Goal: Task Accomplishment & Management: Manage account settings

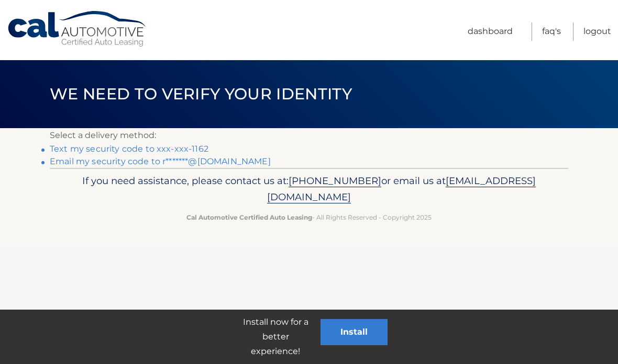
click at [82, 148] on link "Text my security code to xxx-xxx-1162" at bounding box center [129, 149] width 159 height 10
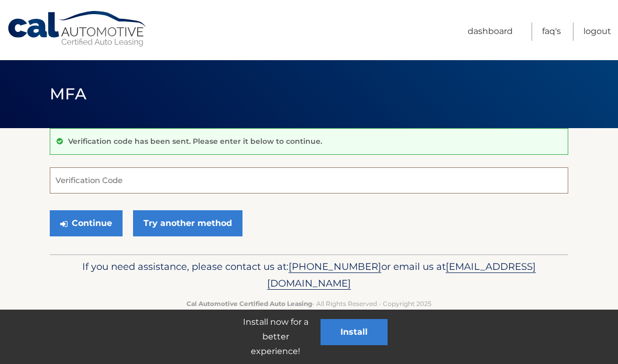
click at [100, 188] on input "Verification Code" at bounding box center [309, 180] width 518 height 26
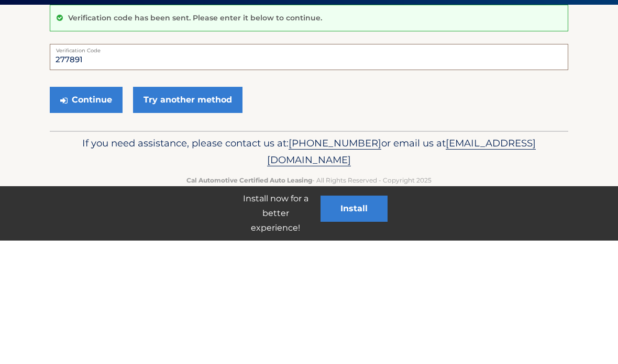
type input "277891"
click at [98, 210] on button "Continue" at bounding box center [86, 223] width 73 height 26
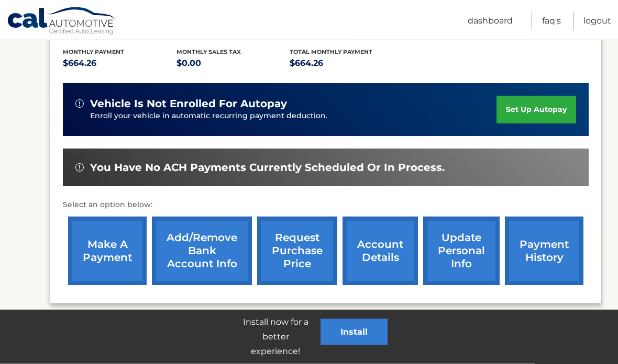
scroll to position [226, 0]
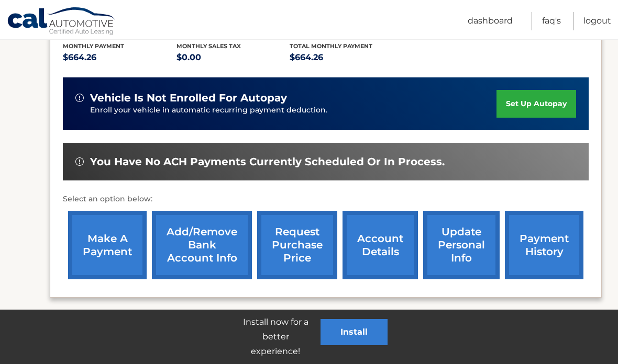
click at [545, 253] on link "payment history" at bounding box center [543, 245] width 79 height 69
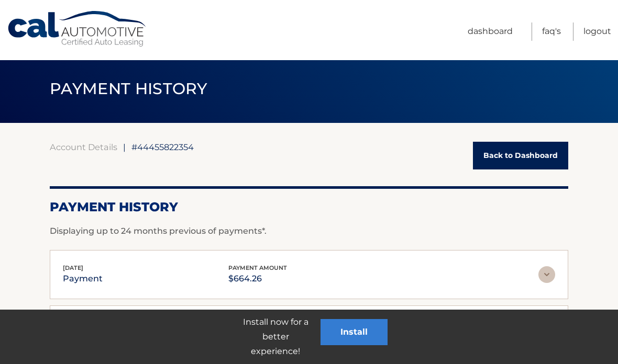
scroll to position [8, 0]
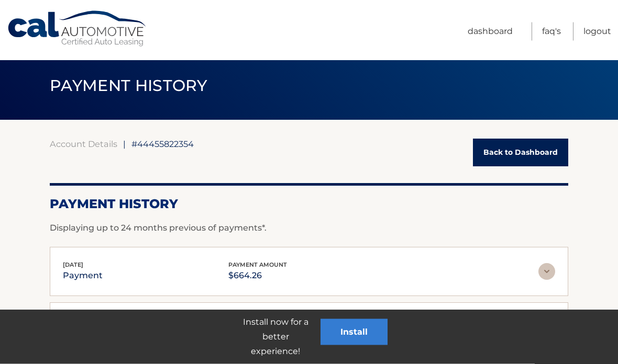
click at [541, 272] on img at bounding box center [546, 272] width 17 height 17
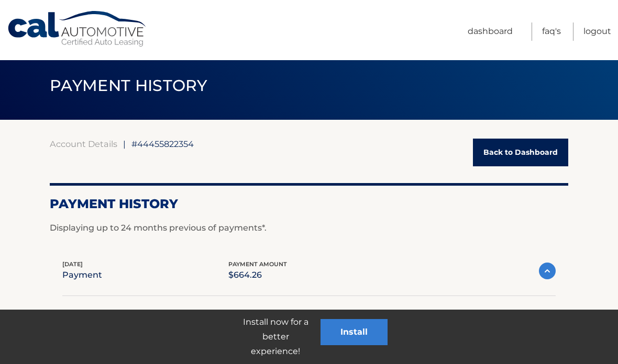
click at [546, 270] on img at bounding box center [547, 271] width 17 height 17
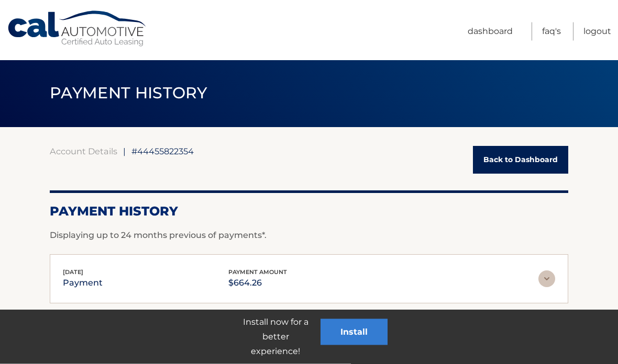
scroll to position [0, 0]
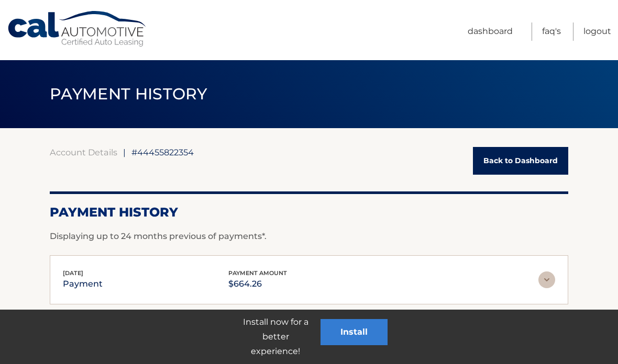
click at [365, 332] on button "Install" at bounding box center [353, 332] width 67 height 26
click at [485, 32] on link "Dashboard" at bounding box center [489, 32] width 45 height 18
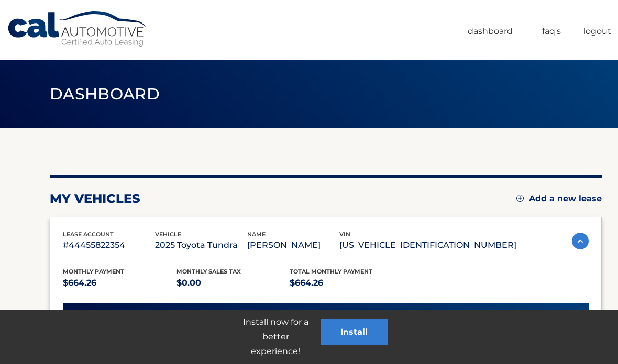
click at [486, 35] on link "Dashboard" at bounding box center [489, 32] width 45 height 18
click at [360, 329] on button "Install" at bounding box center [353, 332] width 67 height 26
click at [76, 99] on span "Dashboard" at bounding box center [105, 93] width 110 height 19
click at [71, 40] on link "Cal Automotive" at bounding box center [77, 28] width 141 height 37
click at [610, 28] on link "Logout" at bounding box center [597, 32] width 28 height 18
